Goal: Find contact information

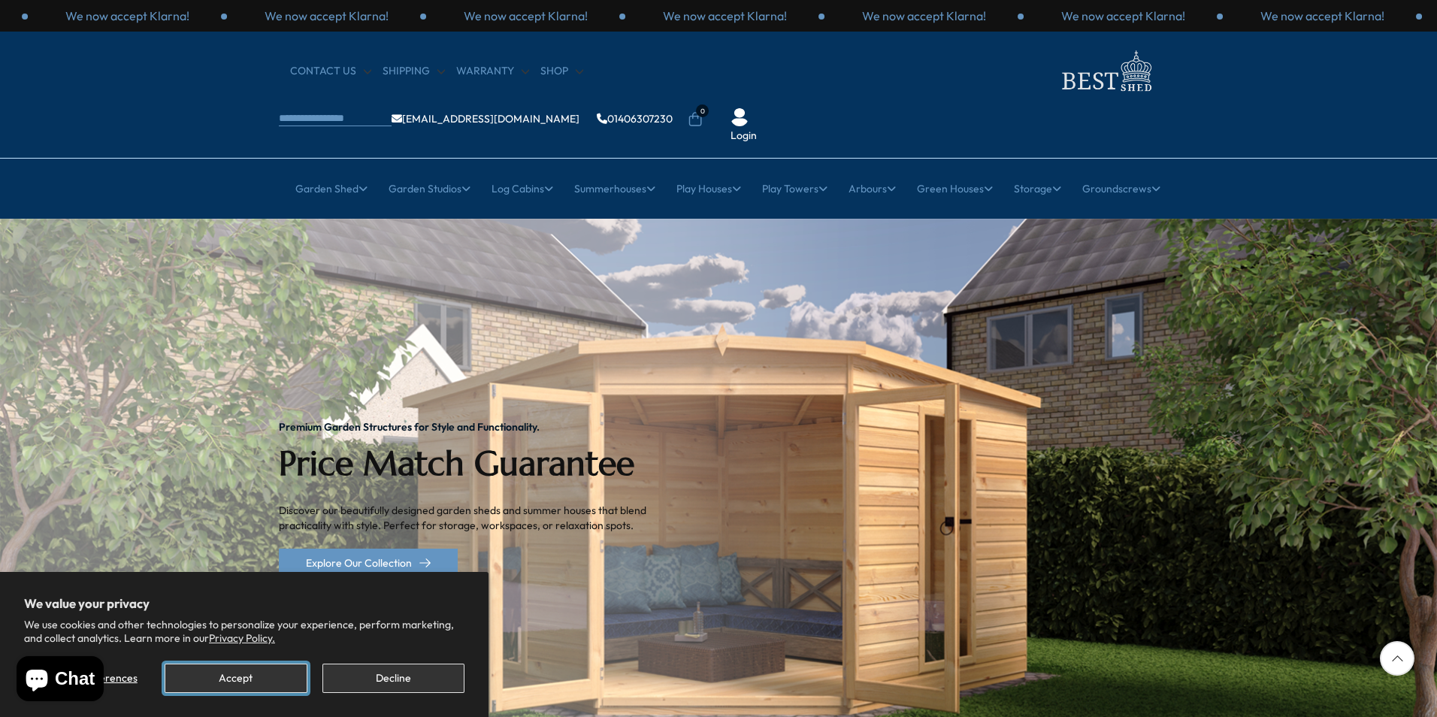
click at [264, 678] on button "Accept" at bounding box center [236, 678] width 142 height 29
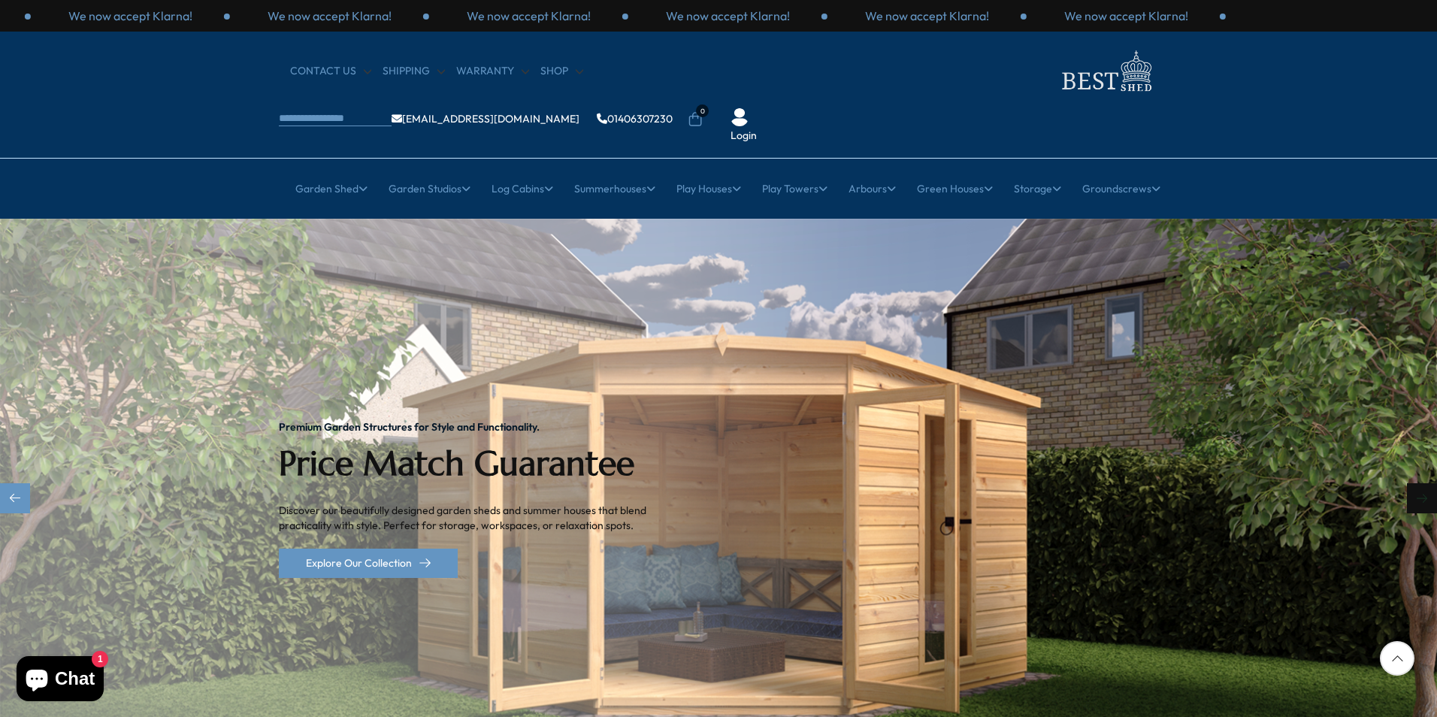
click at [1419, 483] on div "Next slide" at bounding box center [1422, 498] width 30 height 30
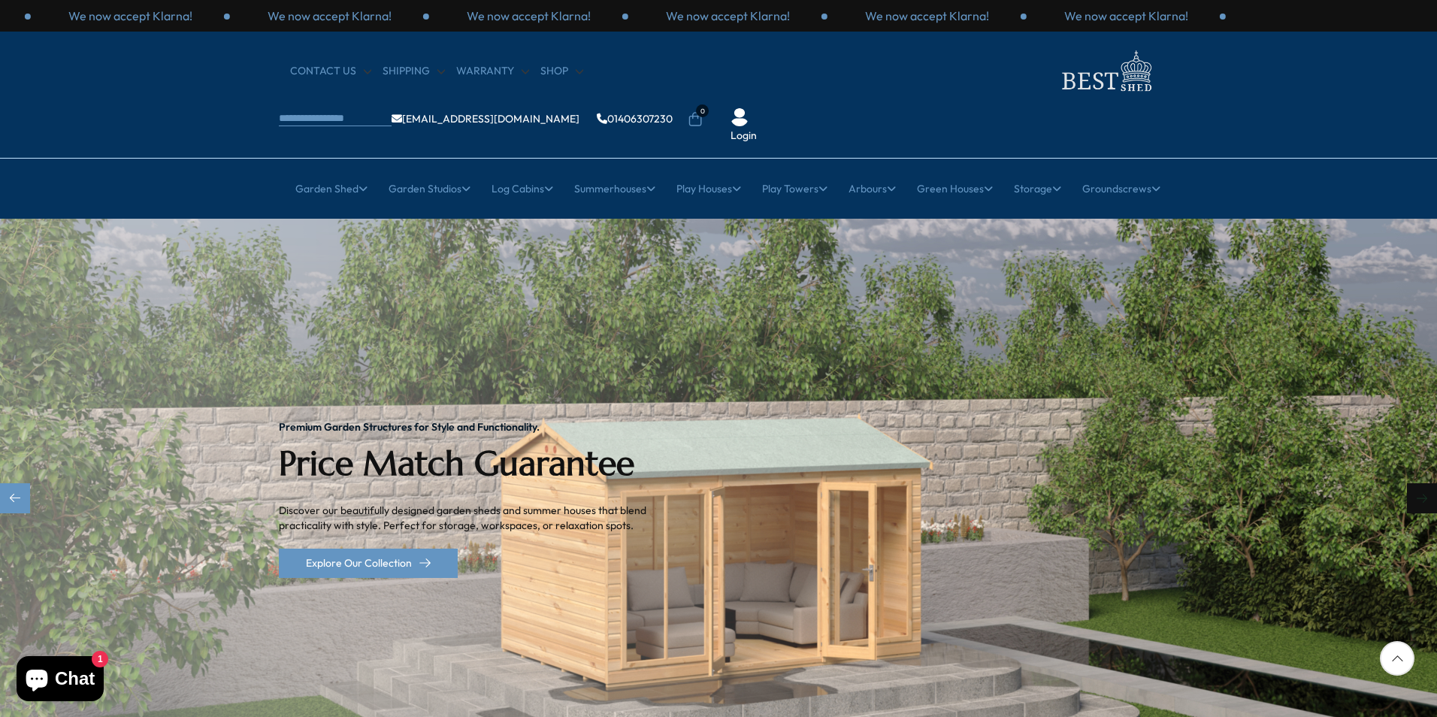
click at [1419, 483] on div "Next slide" at bounding box center [1422, 498] width 30 height 30
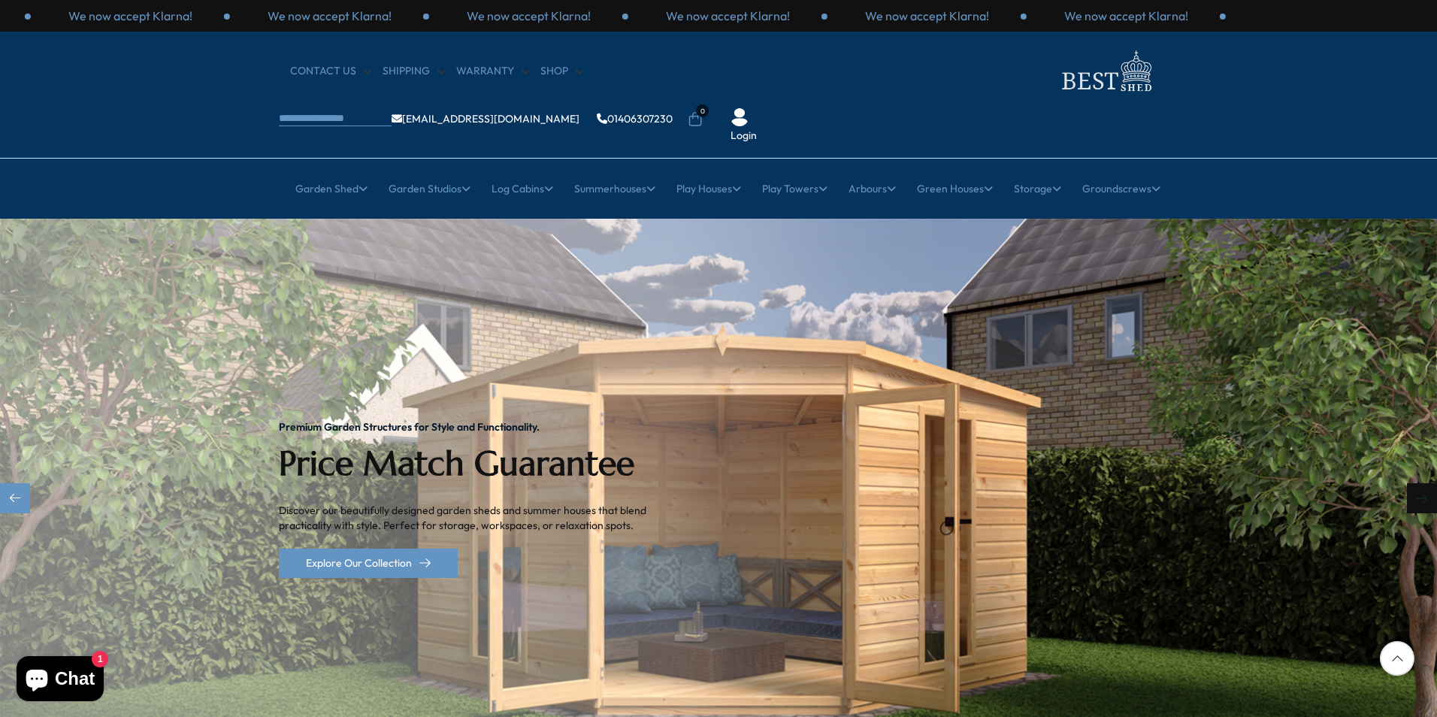
click at [1419, 483] on div "Next slide" at bounding box center [1422, 498] width 30 height 30
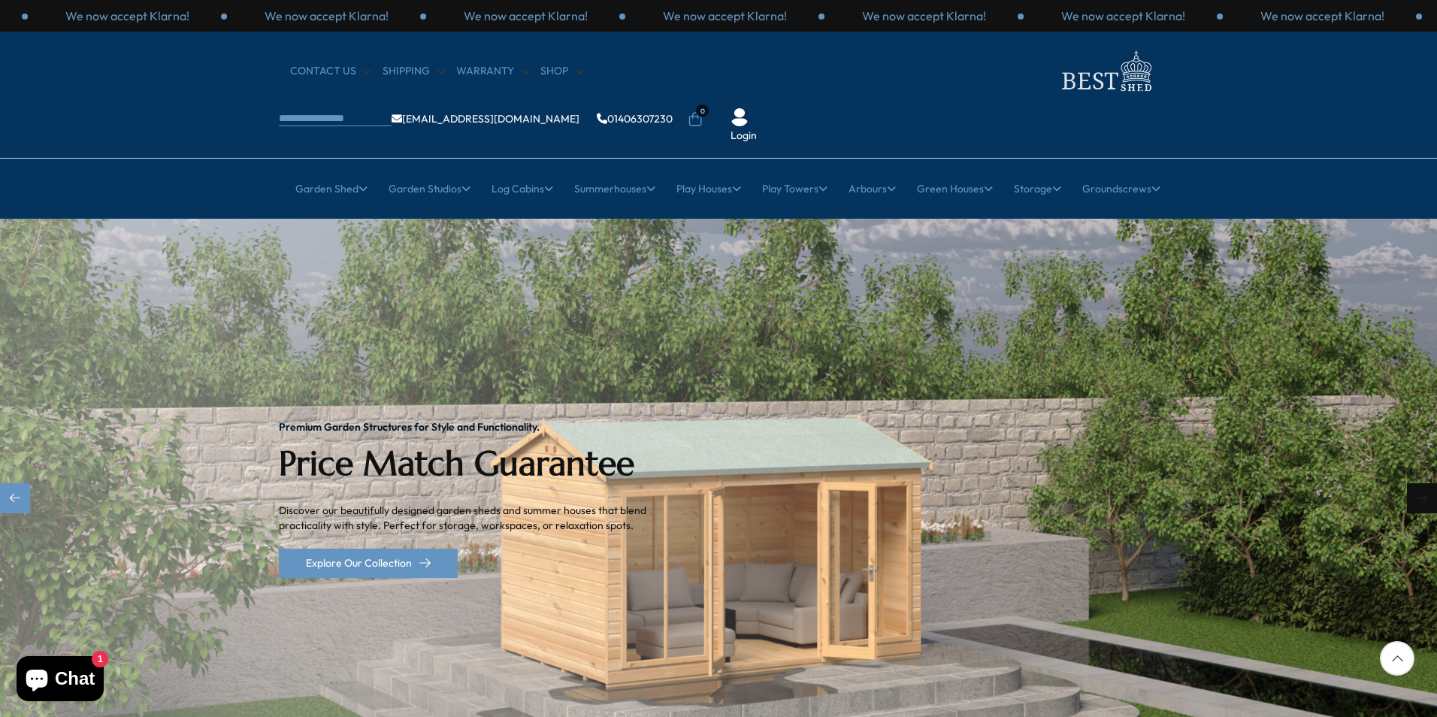
click at [1419, 483] on div "Next slide" at bounding box center [1422, 498] width 30 height 30
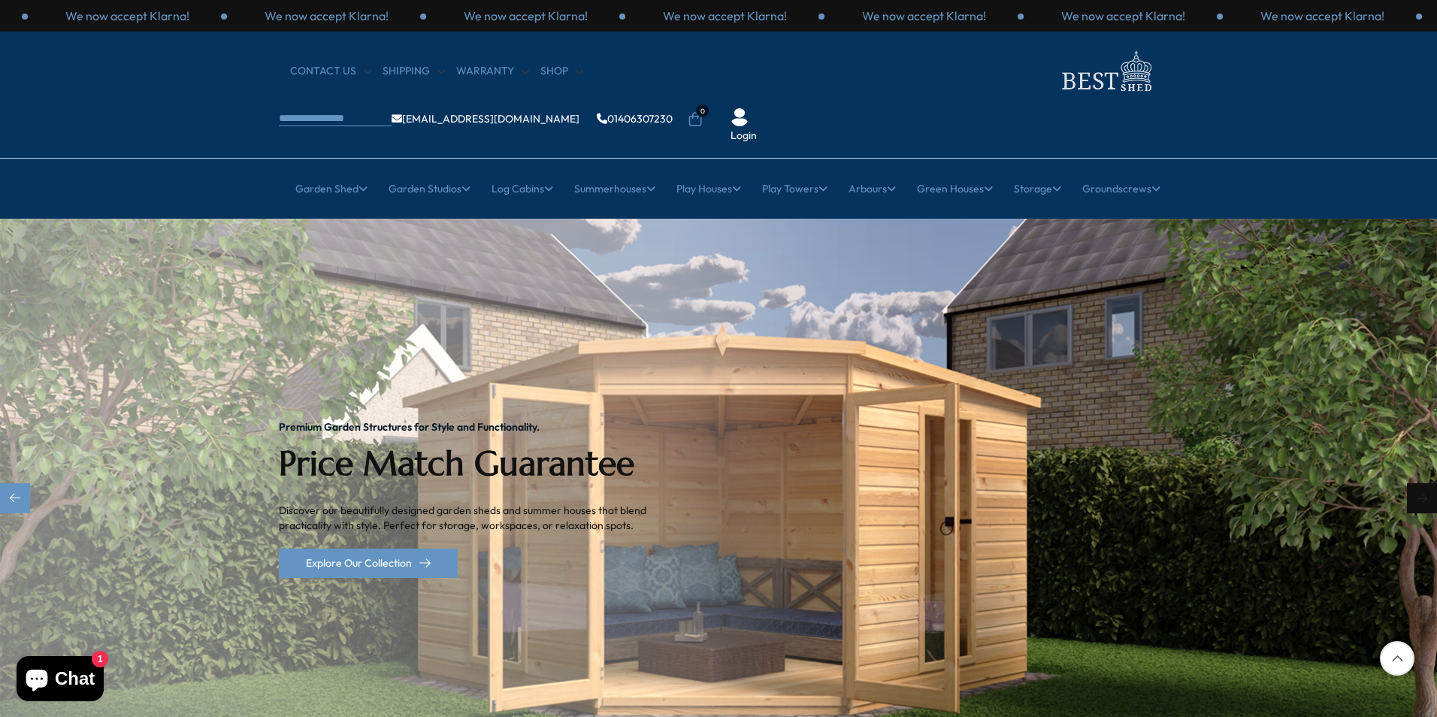
click at [1419, 483] on div "Next slide" at bounding box center [1422, 498] width 30 height 30
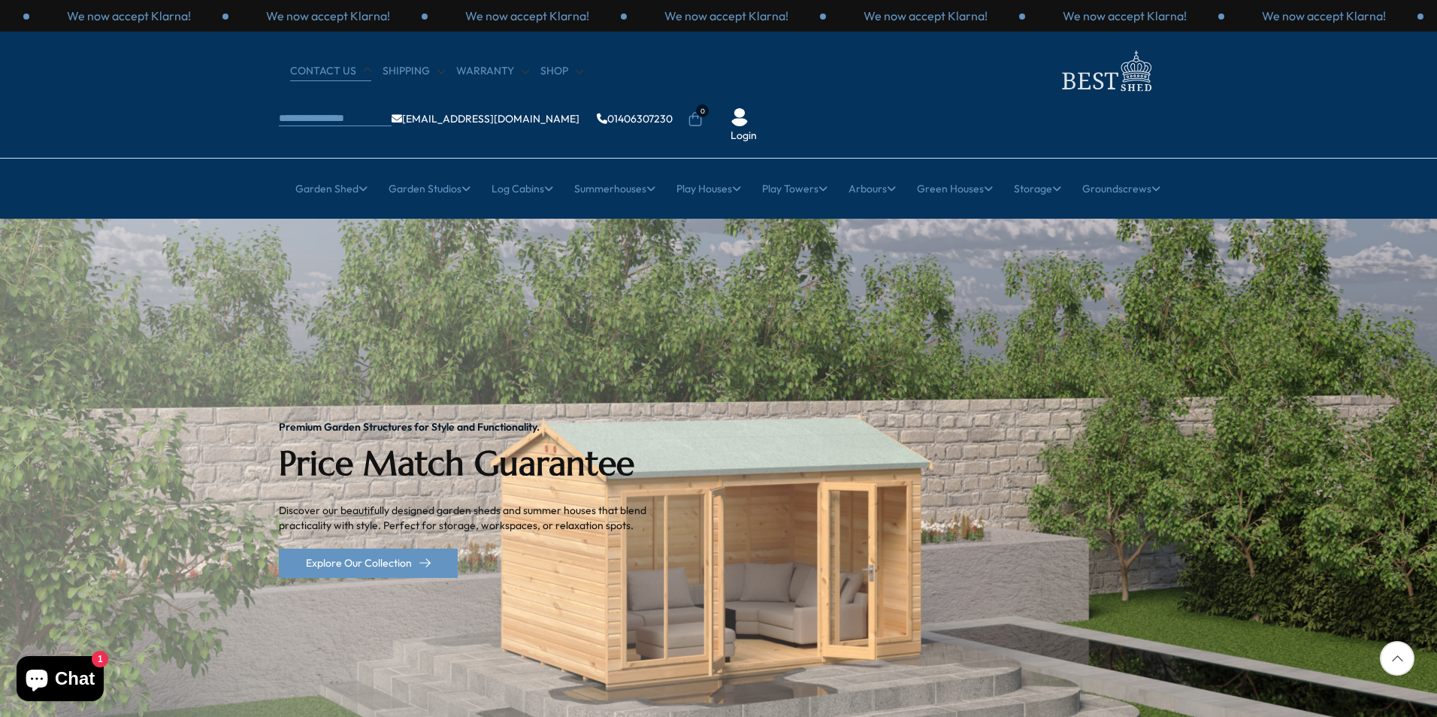
click at [322, 70] on link "CONTACT US" at bounding box center [330, 71] width 81 height 15
